Goal: Information Seeking & Learning: Learn about a topic

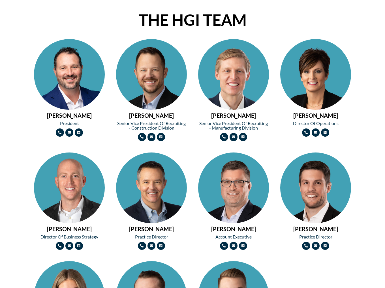
scroll to position [227, 0]
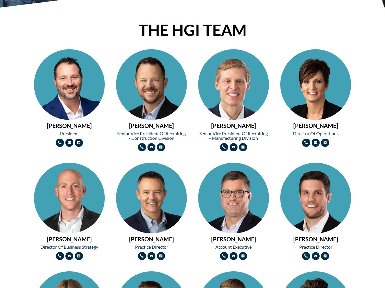
click at [61, 76] on img at bounding box center [69, 102] width 71 height 106
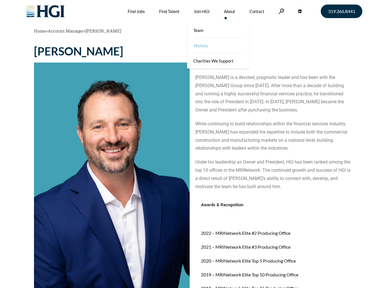
click at [219, 47] on link "History" at bounding box center [219, 45] width 62 height 15
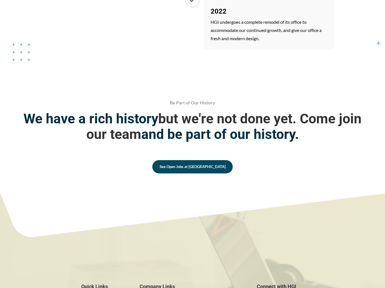
scroll to position [976, 0]
